Goal: Task Accomplishment & Management: Manage account settings

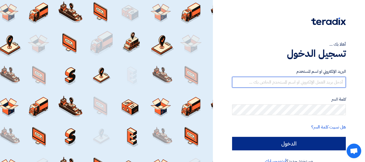
type input "[PERSON_NAME][EMAIL_ADDRESS][PERSON_NAME][DOMAIN_NAME]"
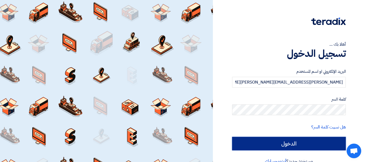
click at [297, 146] on input "الدخول" at bounding box center [289, 144] width 114 height 14
type input "Sign in"
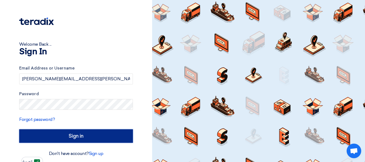
click at [69, 137] on input "Sign in" at bounding box center [76, 136] width 114 height 14
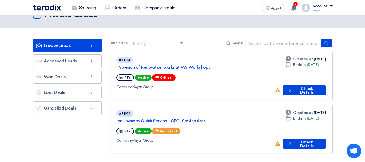
scroll to position [27, 0]
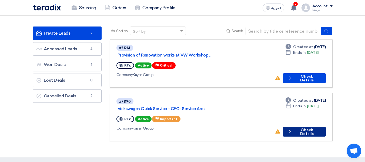
click at [305, 127] on button "Check details Check Details" at bounding box center [304, 132] width 43 height 10
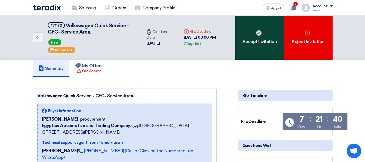
click at [243, 43] on div "Accept Invitation" at bounding box center [260, 38] width 49 height 44
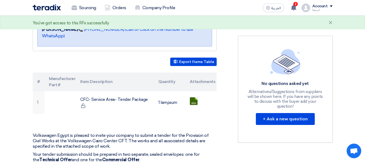
scroll to position [135, 0]
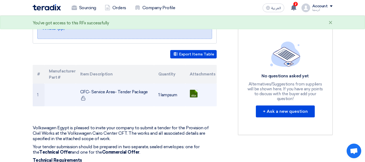
click at [132, 84] on td "CFC- Service Area- Tender Package" at bounding box center [115, 95] width 78 height 23
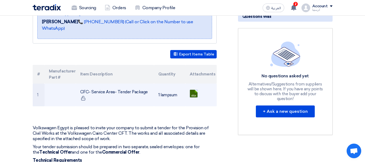
click at [192, 90] on link at bounding box center [211, 106] width 43 height 32
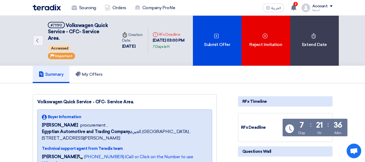
scroll to position [0, 0]
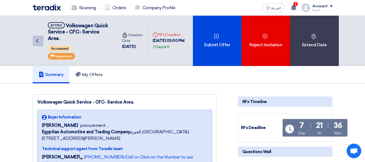
click at [35, 38] on icon "Back" at bounding box center [37, 41] width 6 height 6
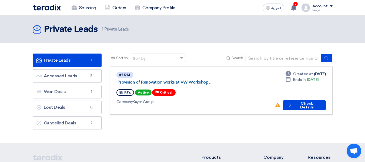
click at [203, 80] on link "Provision of Renovation works at VW Workshop ..." at bounding box center [185, 82] width 135 height 5
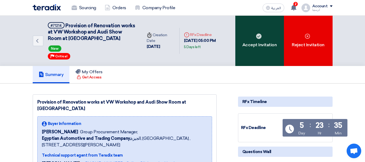
click at [267, 39] on div "Accept Invitation" at bounding box center [260, 41] width 49 height 50
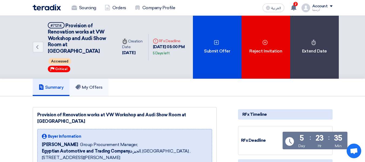
click at [94, 84] on link "My Offers" at bounding box center [88, 87] width 39 height 17
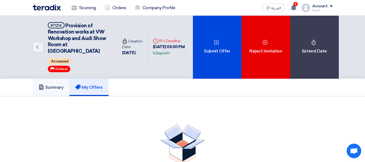
click at [65, 80] on link "Summary" at bounding box center [51, 87] width 37 height 17
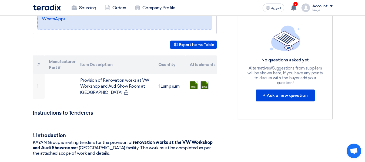
scroll to position [135, 0]
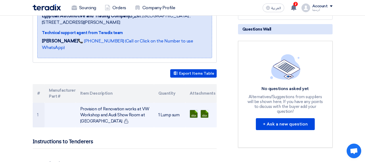
click at [196, 110] on link at bounding box center [211, 126] width 43 height 32
click at [205, 110] on link at bounding box center [222, 126] width 43 height 32
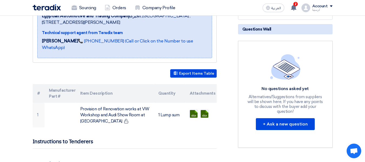
click at [51, 9] on img at bounding box center [47, 7] width 28 height 6
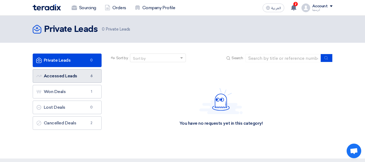
click at [85, 79] on link "Accessed Leads Accessed Leads 6" at bounding box center [67, 76] width 69 height 14
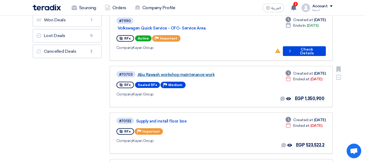
scroll to position [108, 0]
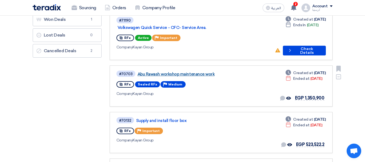
click at [201, 72] on link "Abu Rawash workshop maintenance work" at bounding box center [205, 74] width 135 height 5
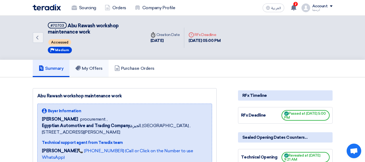
click at [97, 72] on link "My Offers" at bounding box center [88, 68] width 39 height 17
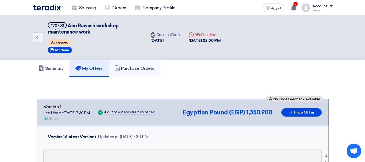
click at [142, 66] on h5 "Purchase Orders" at bounding box center [135, 68] width 40 height 5
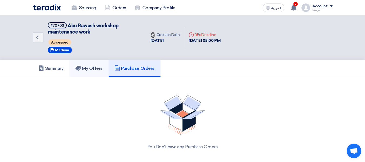
click at [90, 71] on h5 "My Offers" at bounding box center [88, 68] width 27 height 5
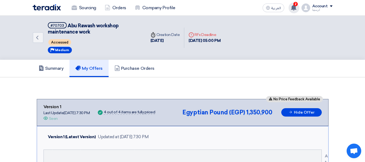
click at [294, 5] on span "2" at bounding box center [296, 4] width 4 height 4
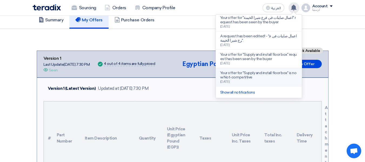
scroll to position [54, 0]
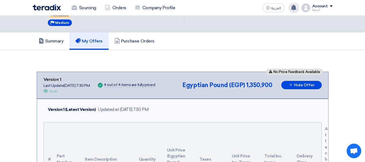
scroll to position [0, 0]
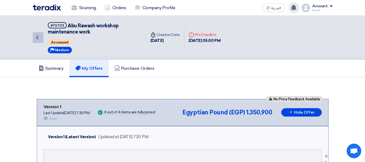
click at [42, 35] on link "Back" at bounding box center [38, 37] width 11 height 11
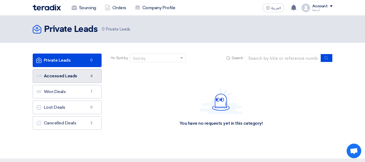
click at [85, 77] on link "Accessed Leads Accessed Leads 6" at bounding box center [67, 76] width 69 height 14
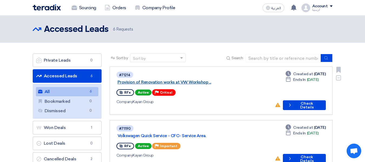
click at [209, 80] on link "Provision of Renovation works at VW Workshop ..." at bounding box center [185, 82] width 135 height 5
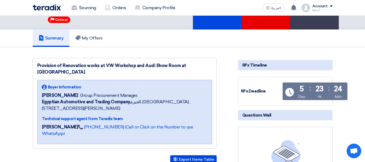
scroll to position [54, 0]
